Goal: Information Seeking & Learning: Learn about a topic

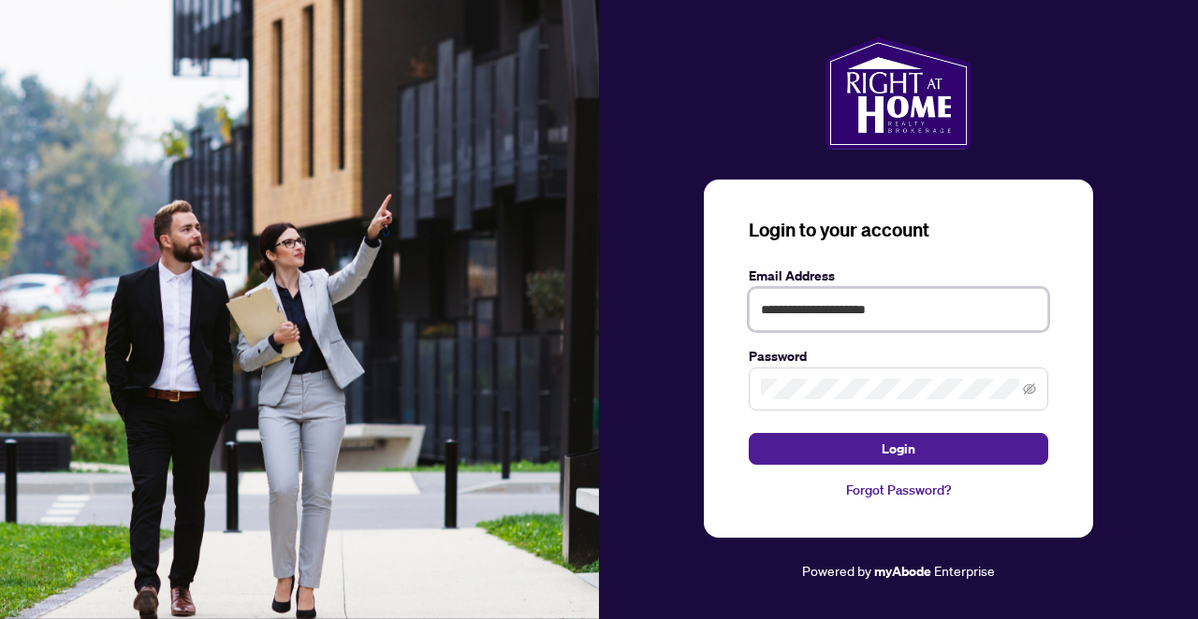
type input "**********"
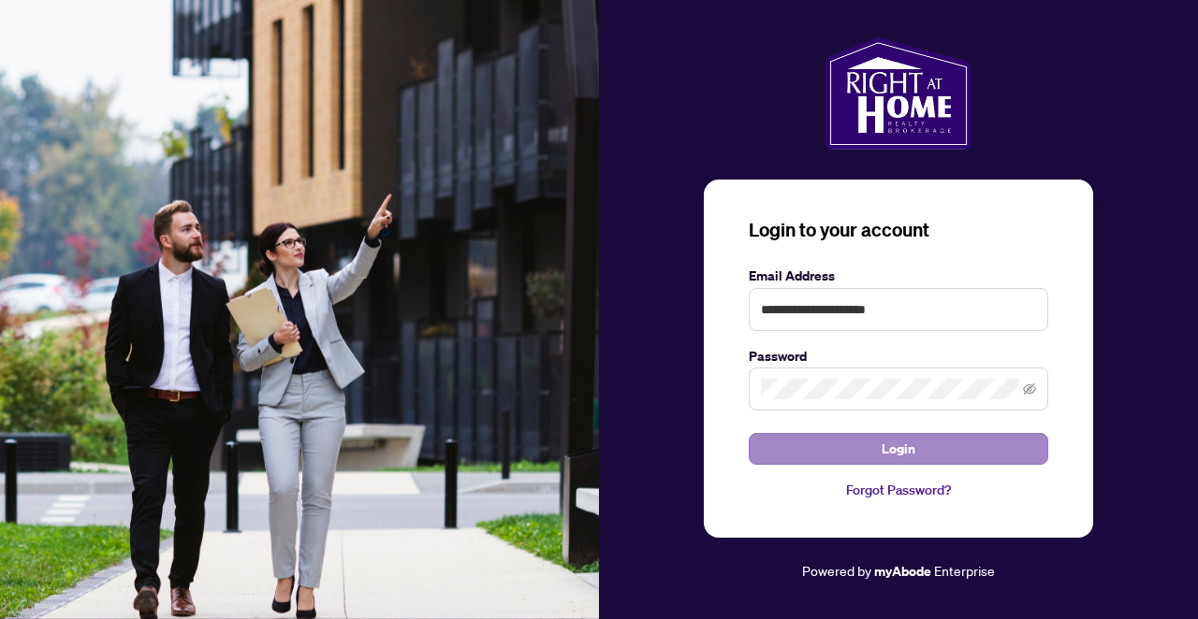
click at [848, 448] on button "Login" at bounding box center [898, 449] width 299 height 32
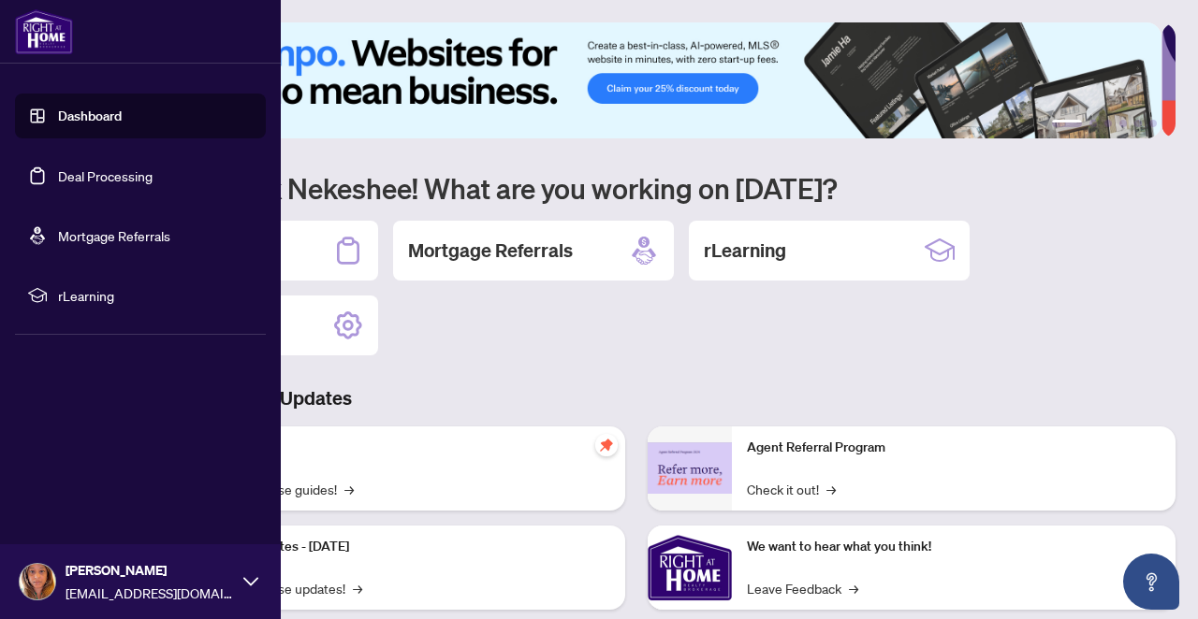
click at [86, 300] on span "rLearning" at bounding box center [155, 295] width 195 height 21
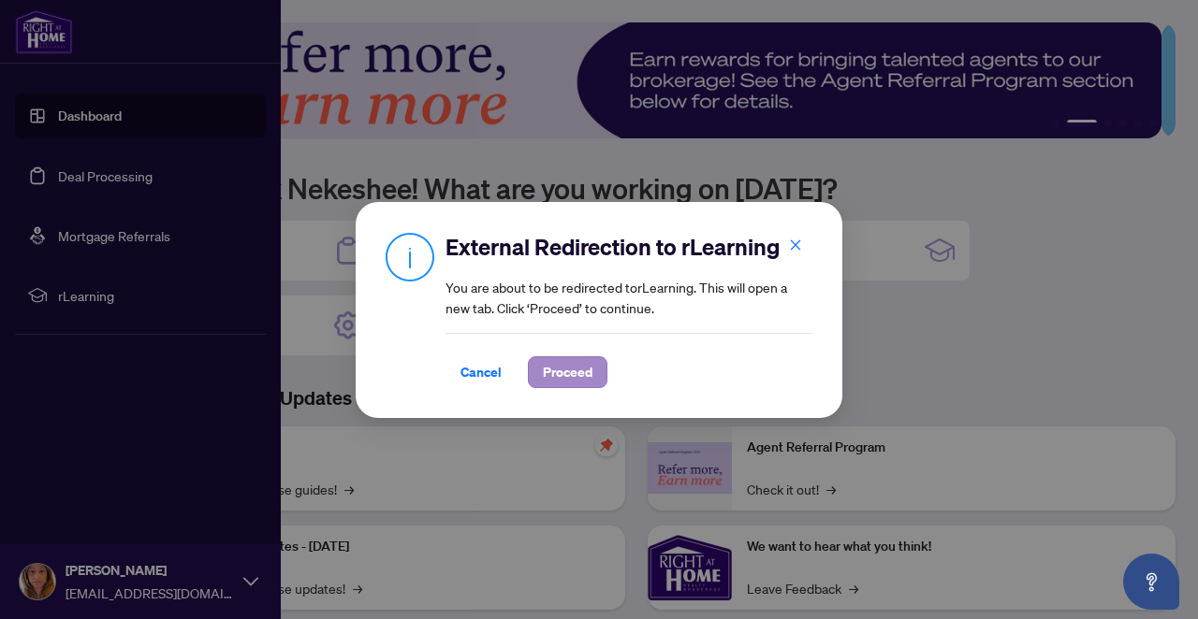
click at [544, 368] on span "Proceed" at bounding box center [568, 372] width 50 height 30
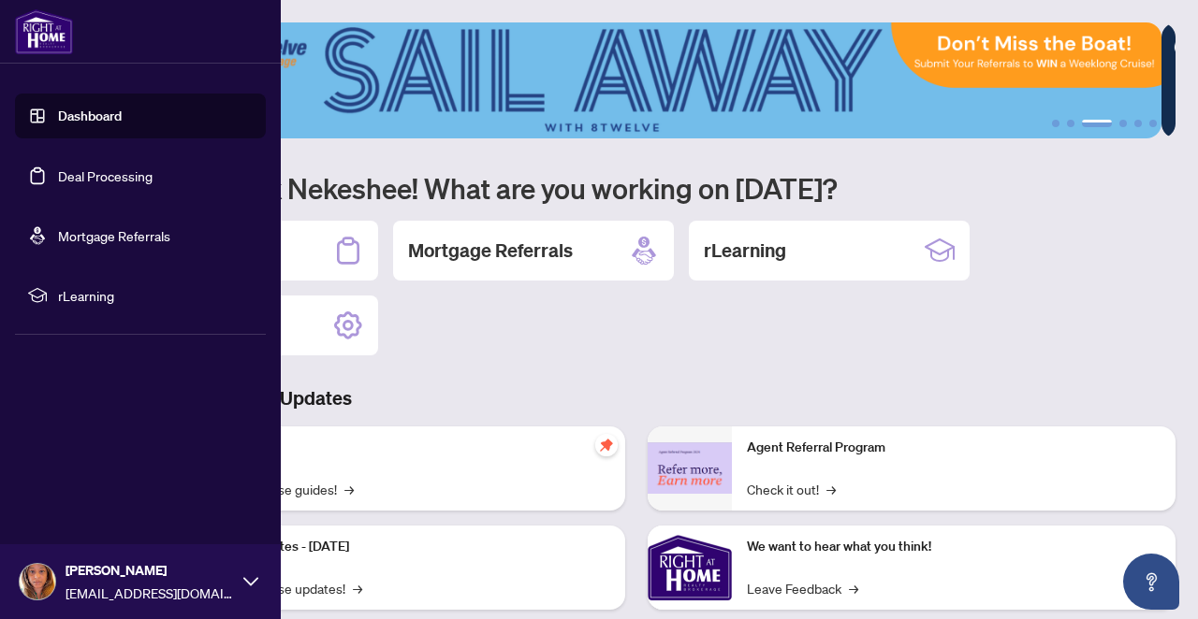
click at [464, 288] on div "Deal Processing Mortgage Referrals rLearning Profile Settings" at bounding box center [636, 288] width 1078 height 135
click at [112, 298] on span "rLearning" at bounding box center [155, 295] width 195 height 21
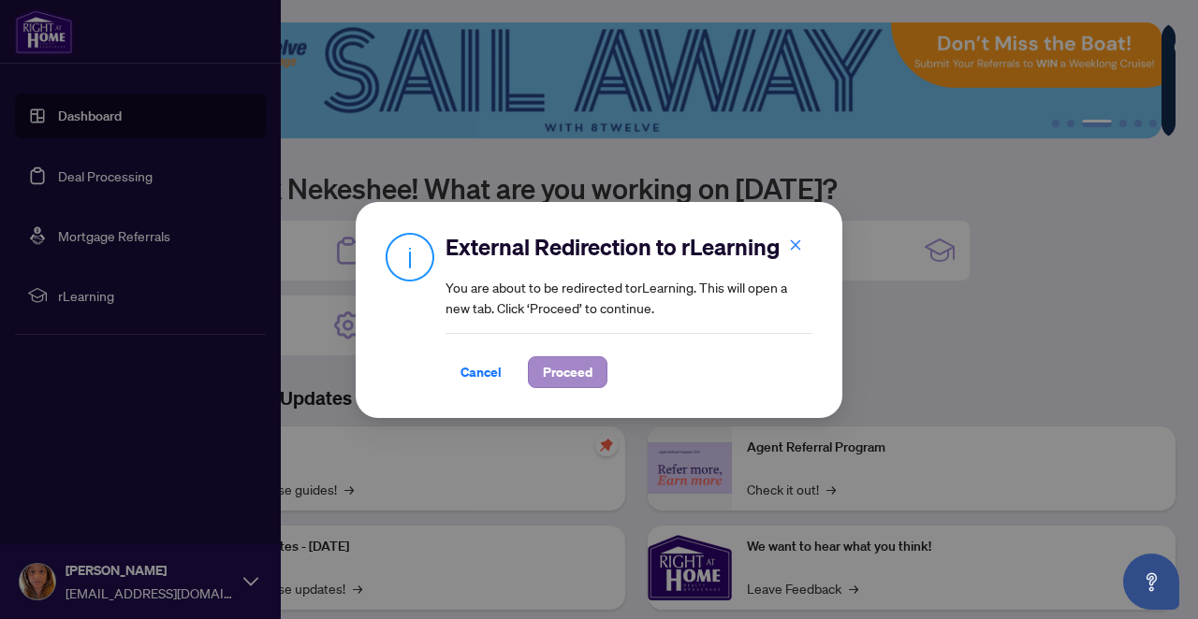
click at [572, 377] on span "Proceed" at bounding box center [568, 372] width 50 height 30
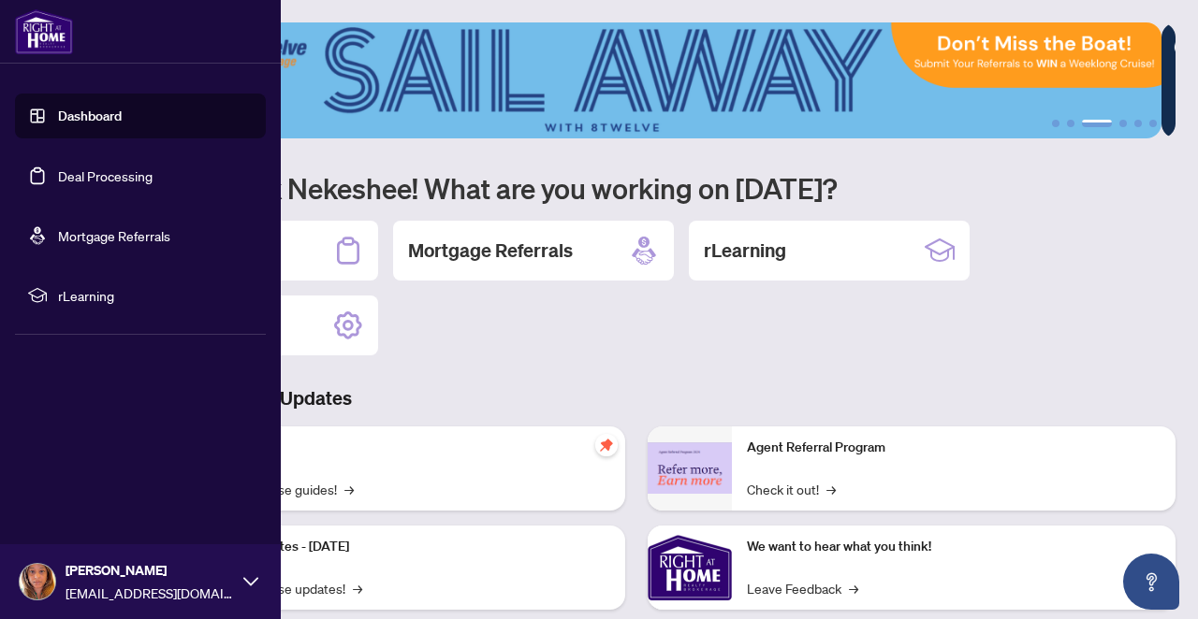
click at [74, 303] on span "rLearning" at bounding box center [155, 295] width 195 height 21
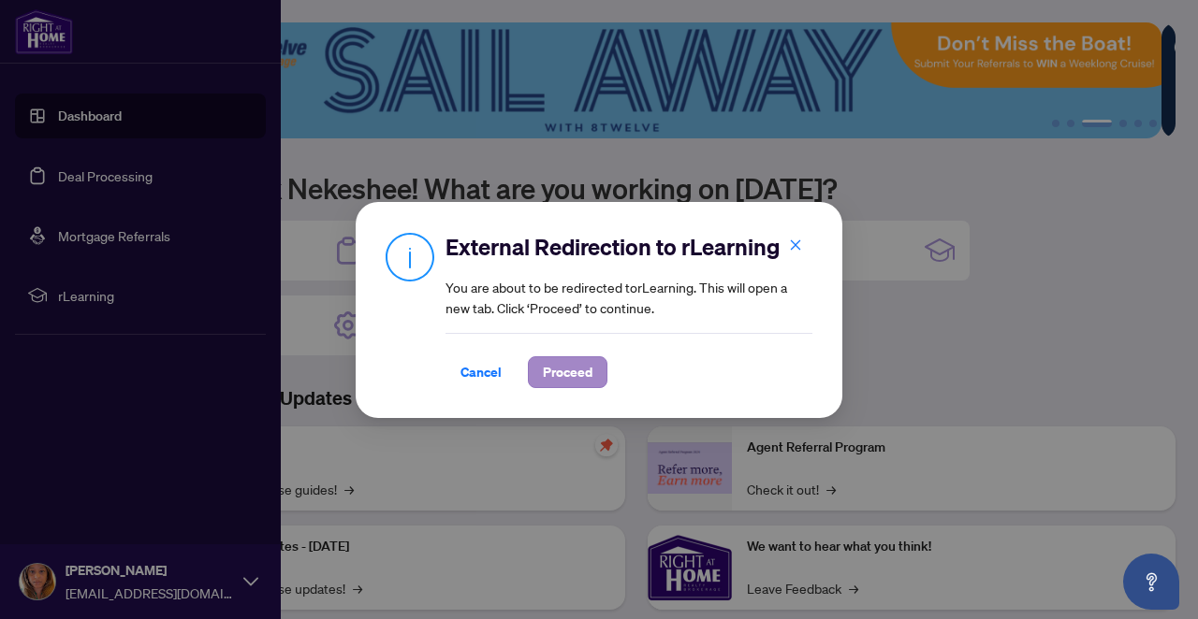
click at [550, 365] on span "Proceed" at bounding box center [568, 372] width 50 height 30
